Goal: Information Seeking & Learning: Find specific fact

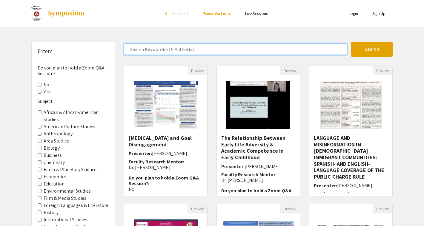
click at [201, 52] on input "Search Keyword(s) Or Author(s)" at bounding box center [235, 49] width 223 height 11
type input "shah"
click at [350, 42] on button "Search" at bounding box center [371, 49] width 42 height 15
type input "shah"
click at [350, 42] on button "Search" at bounding box center [371, 49] width 42 height 15
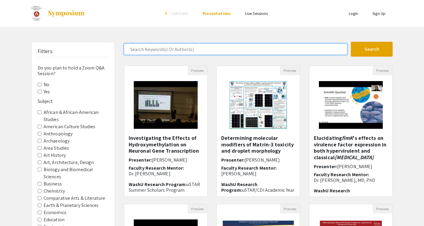
click at [181, 52] on input "Search Keyword(s) Or Author(s)" at bounding box center [235, 49] width 223 height 11
type input "shah"
click at [350, 42] on button "Search" at bounding box center [371, 49] width 42 height 15
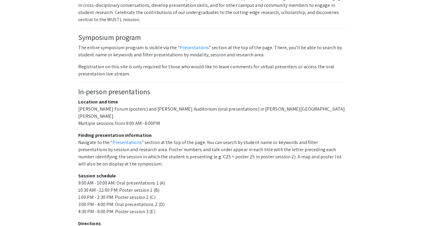
scroll to position [326, 0]
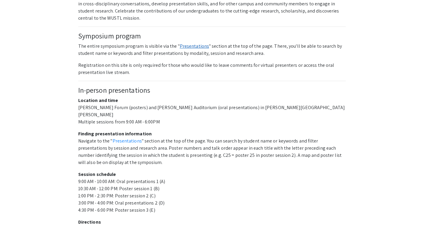
click at [194, 43] on link "Presentations" at bounding box center [194, 46] width 29 height 6
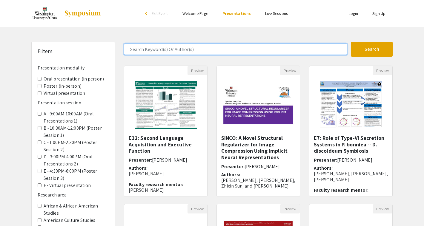
click at [156, 52] on input "Search Keyword(s) Or Author(s)" at bounding box center [235, 49] width 223 height 11
type input "shah"
click at [350, 42] on button "Search" at bounding box center [371, 49] width 42 height 15
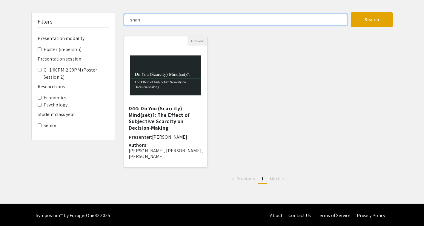
scroll to position [31, 0]
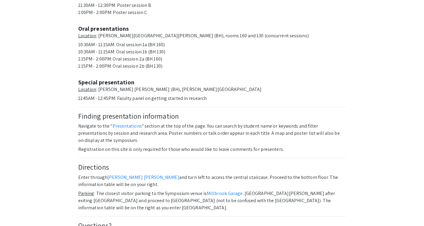
scroll to position [298, 0]
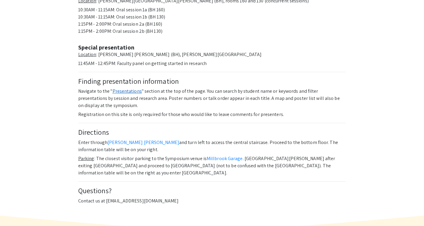
click at [132, 88] on link "Presentations" at bounding box center [126, 91] width 29 height 6
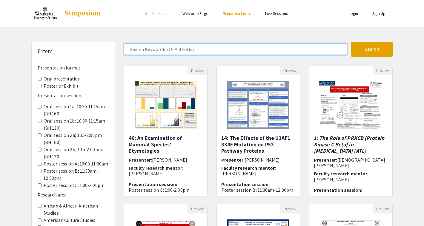
click at [157, 51] on input "Search Keyword(s) Or Author(s)" at bounding box center [235, 49] width 223 height 11
type input "shah"
click at [350, 42] on button "Search" at bounding box center [371, 49] width 42 height 15
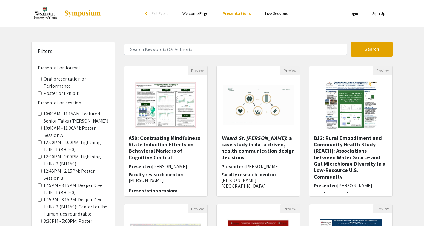
click at [171, 55] on form "Search" at bounding box center [257, 49] width 277 height 15
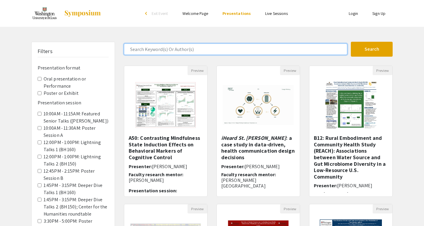
click at [169, 52] on input "Search Keyword(s) Or Author(s)" at bounding box center [235, 49] width 223 height 11
type input "shah"
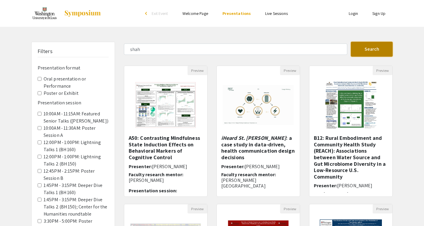
click at [364, 51] on button "Search" at bounding box center [371, 49] width 42 height 15
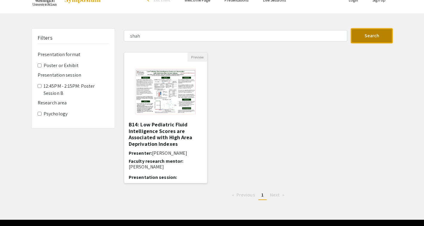
scroll to position [31, 0]
